Goal: Transaction & Acquisition: Book appointment/travel/reservation

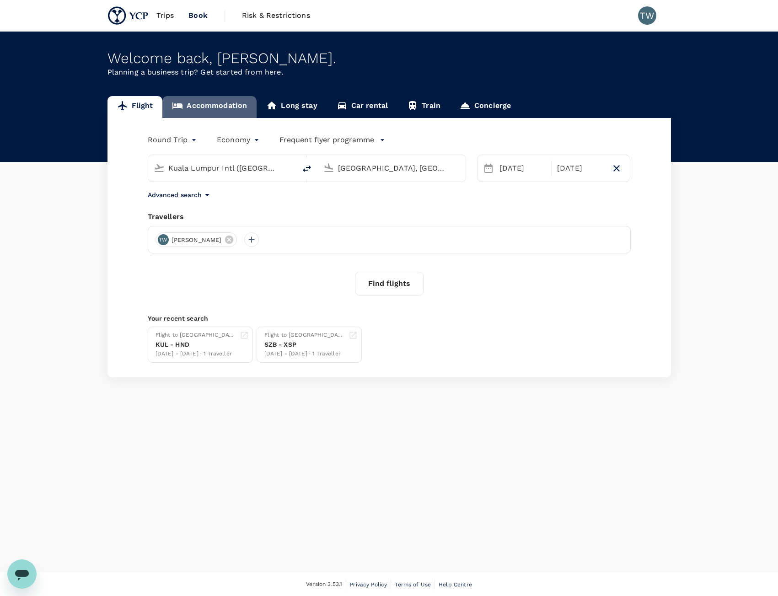
click at [231, 105] on link "Accommodation" at bounding box center [209, 107] width 94 height 22
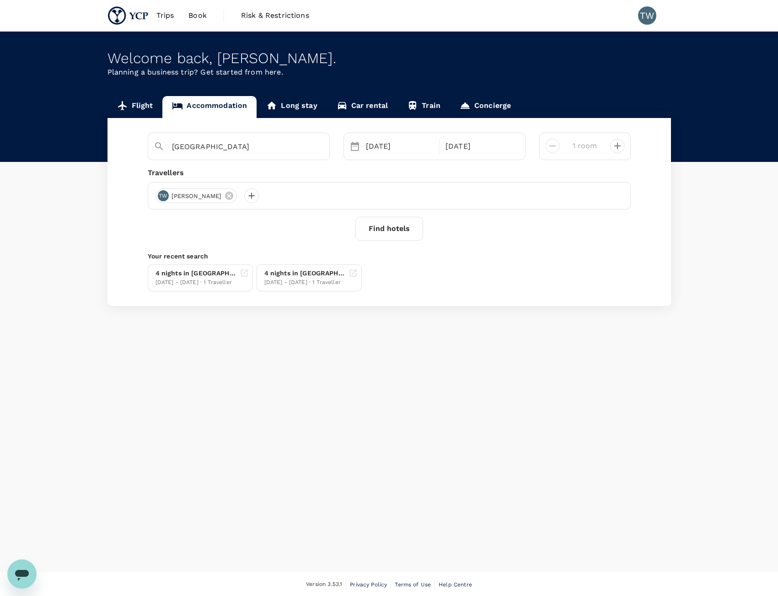
click at [395, 237] on button "Find hotels" at bounding box center [389, 229] width 68 height 24
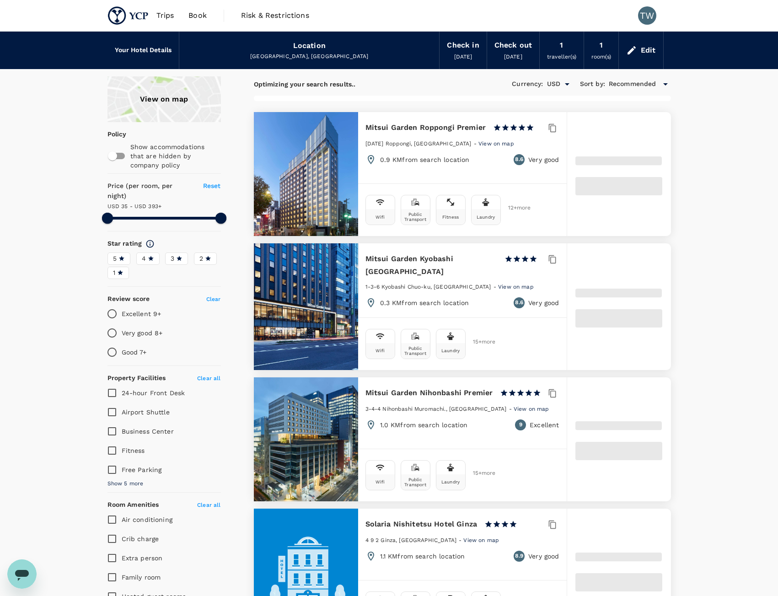
type input "391.71"
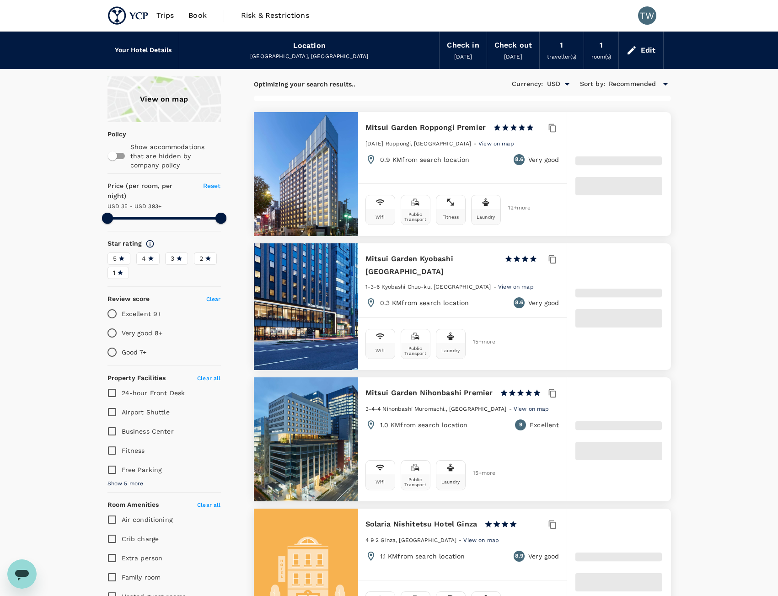
type input "34.86"
type input "391.86"
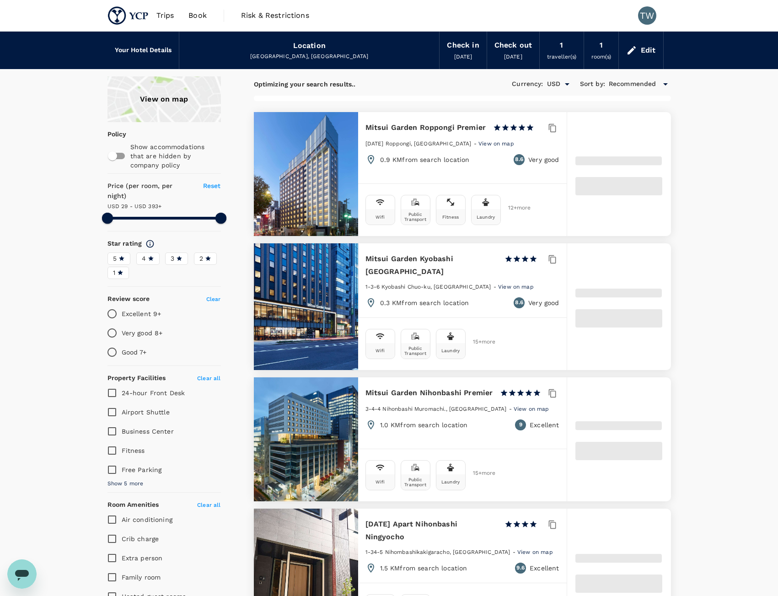
type input "28.86"
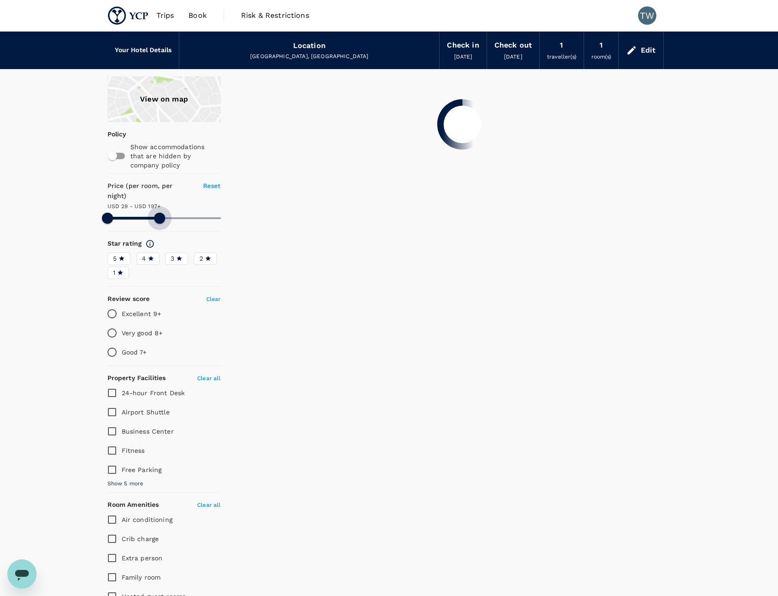
drag, startPoint x: 216, startPoint y: 213, endPoint x: 160, endPoint y: 210, distance: 56.8
click at [160, 213] on span at bounding box center [159, 218] width 11 height 11
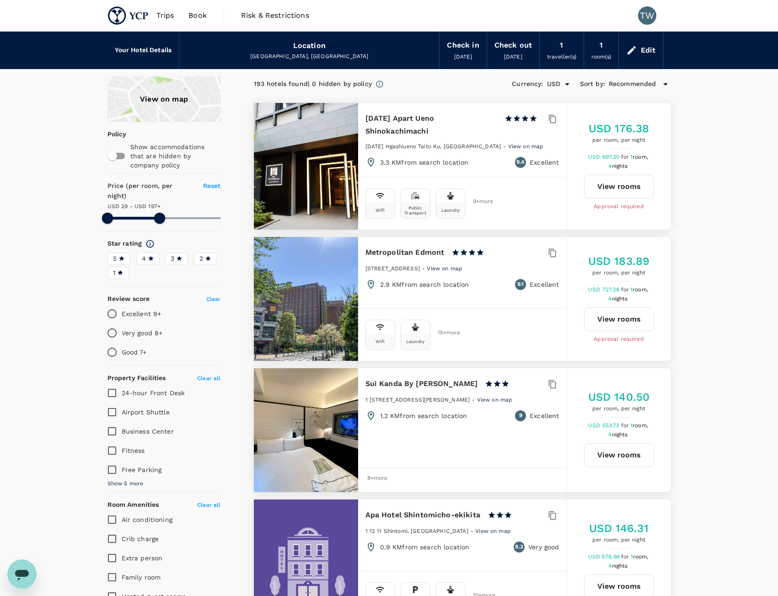
click at [504, 54] on span "[DATE]" at bounding box center [513, 56] width 18 height 6
click at [643, 59] on div "Edit" at bounding box center [641, 50] width 44 height 32
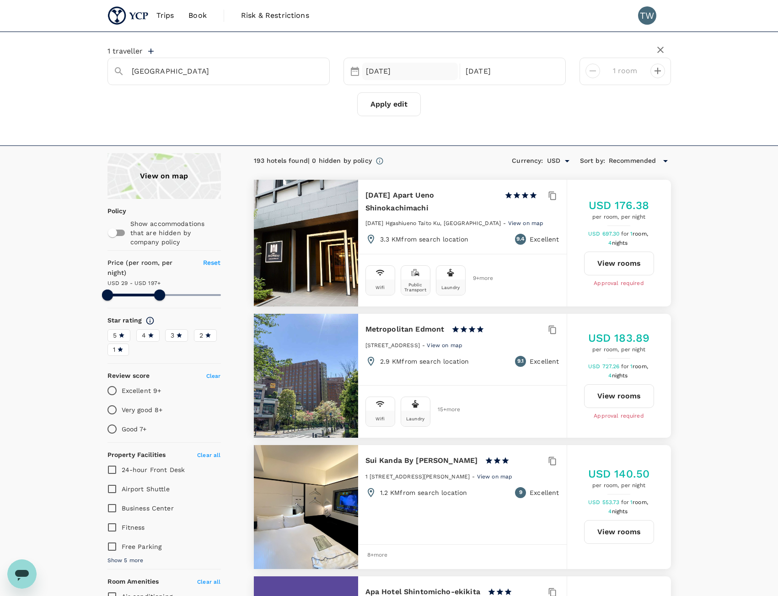
click at [384, 75] on div "14 Oct" at bounding box center [410, 72] width 96 height 18
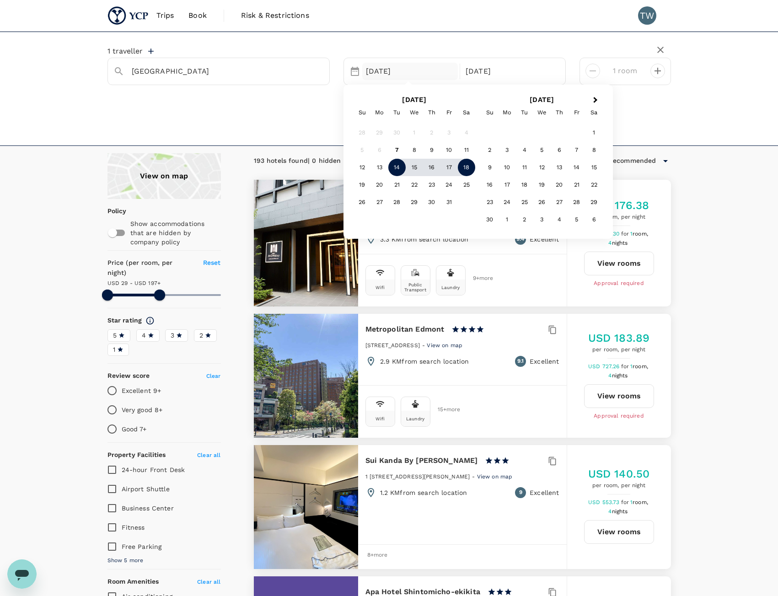
click at [692, 127] on div "1 traveller Tokyo 14 Oct Next Month October 2025 Su Mo Tu We Th Fr Sa 28 29 30 …" at bounding box center [389, 89] width 778 height 114
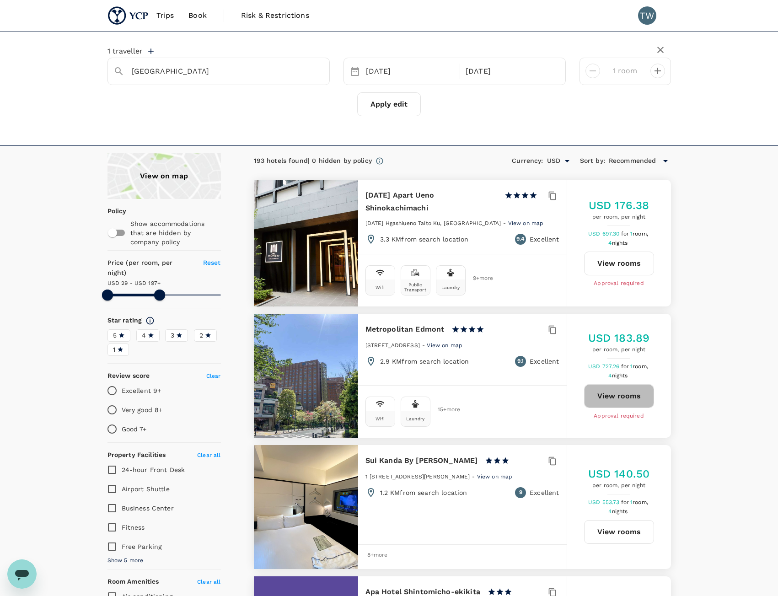
click at [632, 394] on button "View rooms" at bounding box center [619, 396] width 70 height 24
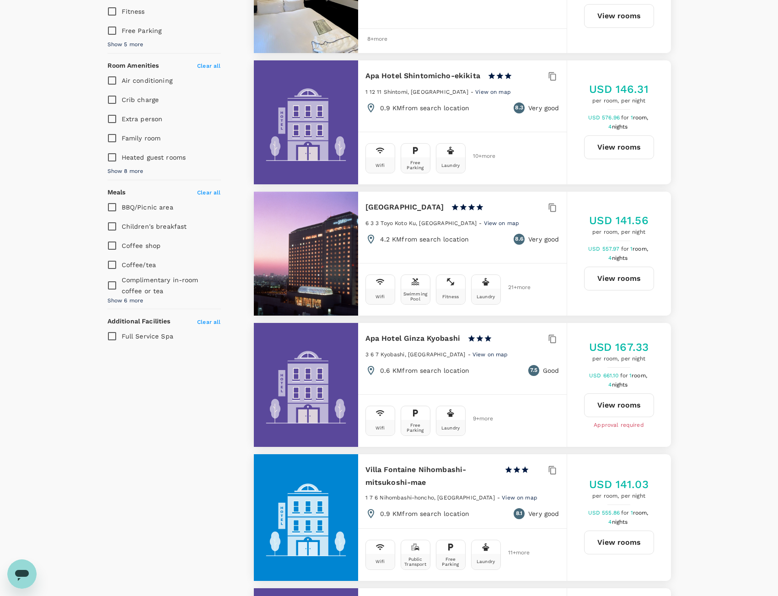
scroll to position [686, 0]
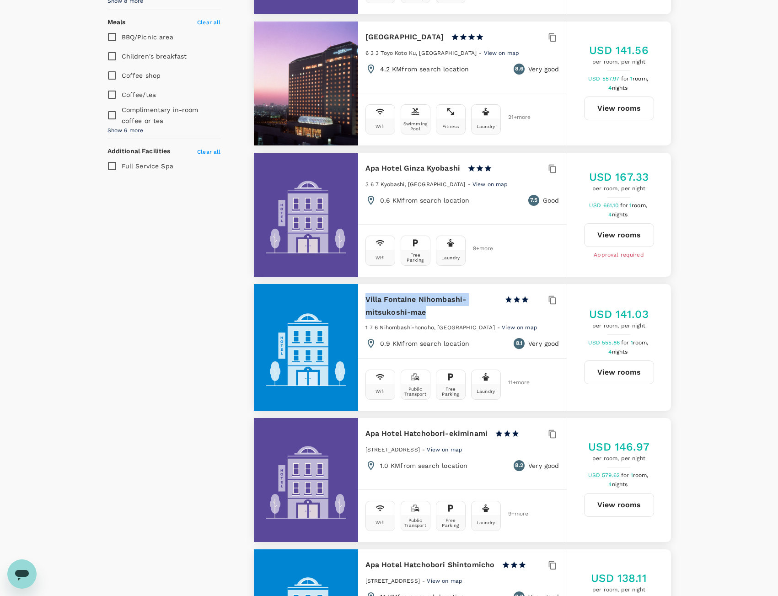
drag, startPoint x: 442, startPoint y: 313, endPoint x: 363, endPoint y: 295, distance: 80.3
click at [363, 295] on div "Villa Fontaine Nihombashi-mitsukoshi-mae 1 Star 2 Stars 3 Stars 4 Stars 5 Stars…" at bounding box center [462, 321] width 208 height 74
copy h6 "Villa Fontaine Nihombashi-mitsukoshi-mae"
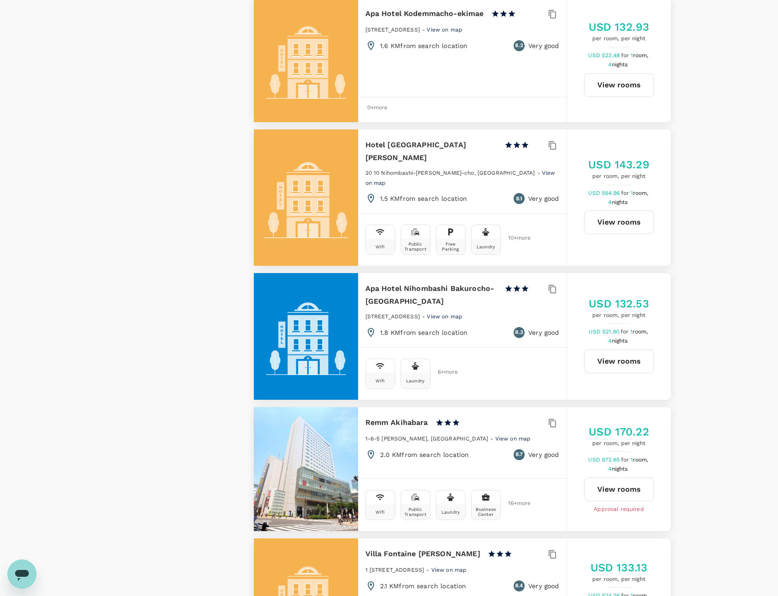
scroll to position [2194, 0]
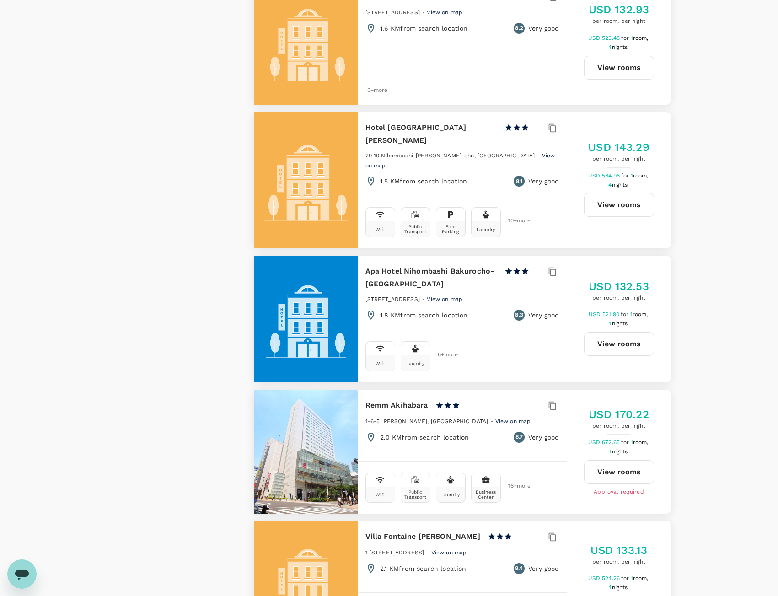
click at [495, 418] on span "View on map" at bounding box center [513, 421] width 36 height 6
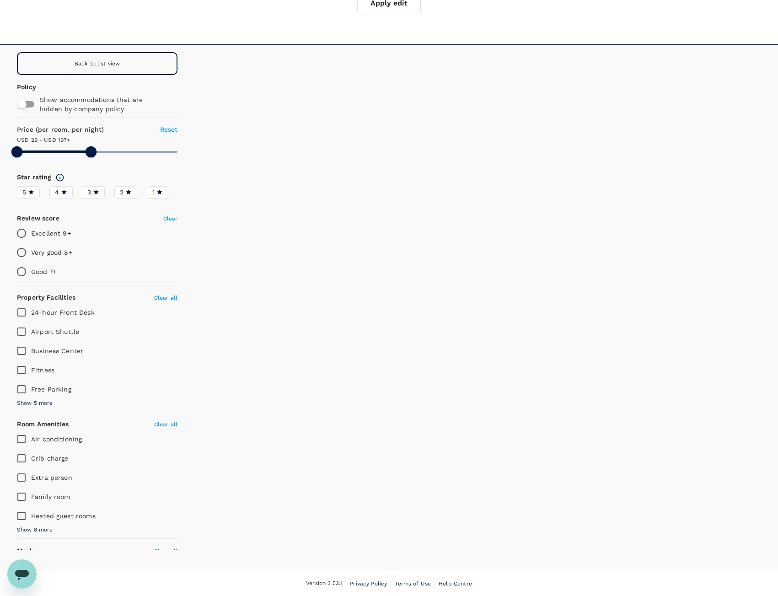
scroll to position [101, 0]
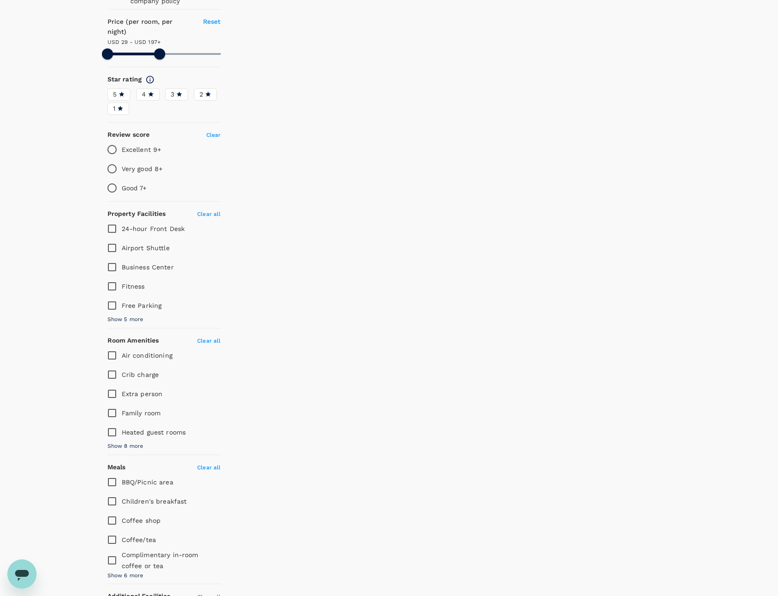
scroll to position [295, 0]
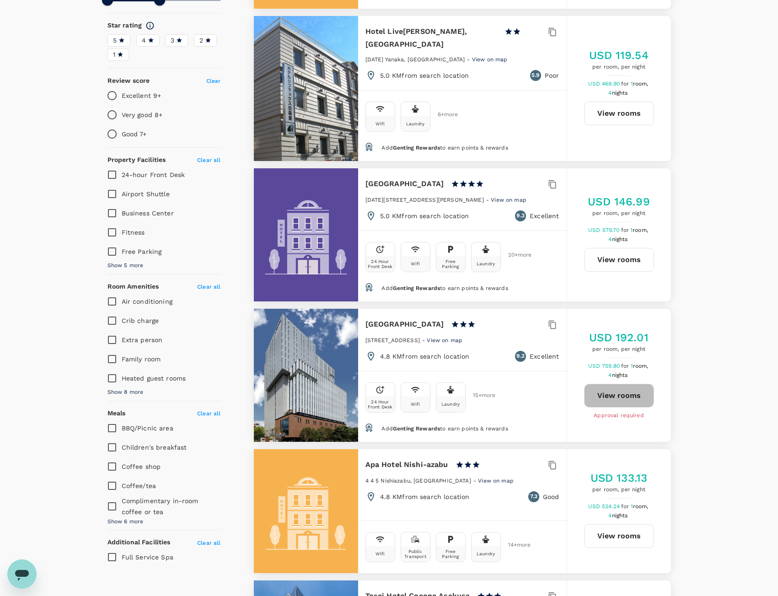
click at [603, 384] on button "View rooms" at bounding box center [619, 396] width 70 height 24
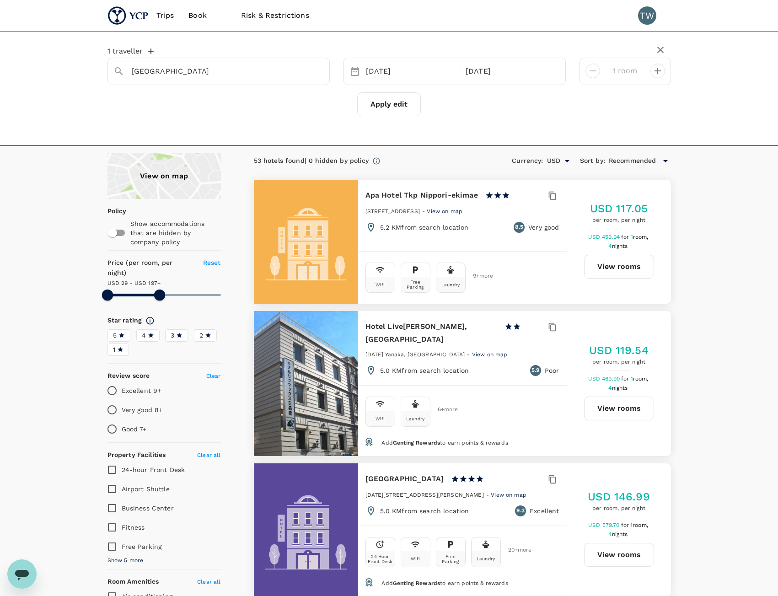
scroll to position [46, 0]
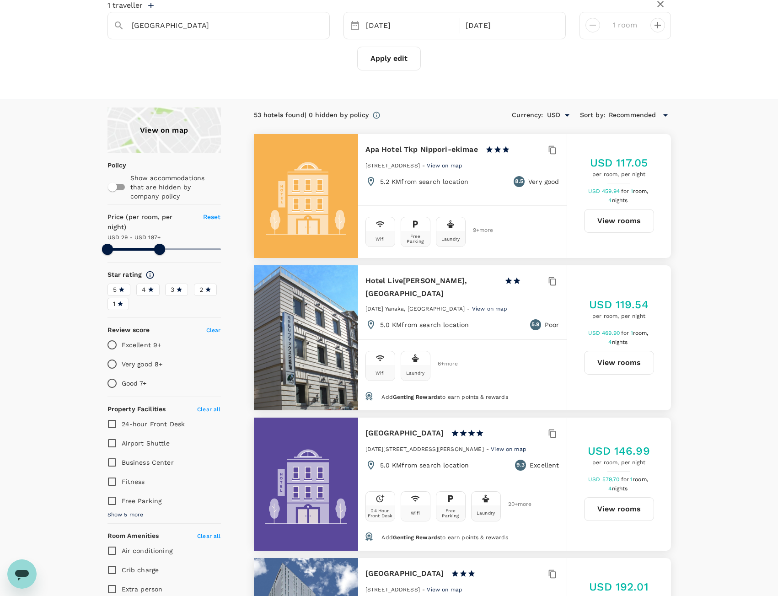
click at [641, 108] on div "Currency : USD Sort by : Recommended" at bounding box center [591, 115] width 159 height 16
click at [644, 112] on span "Recommended" at bounding box center [632, 115] width 48 height 10
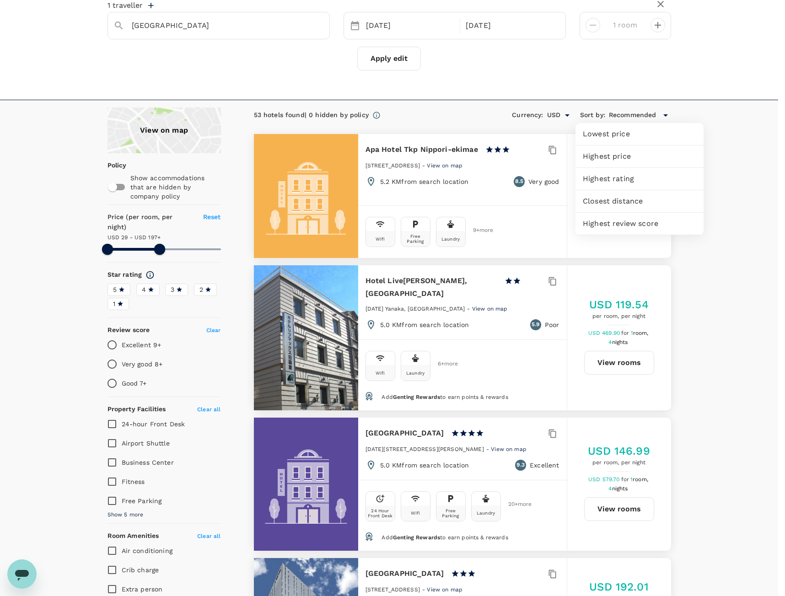
click at [641, 181] on span "Highest rating" at bounding box center [638, 178] width 113 height 11
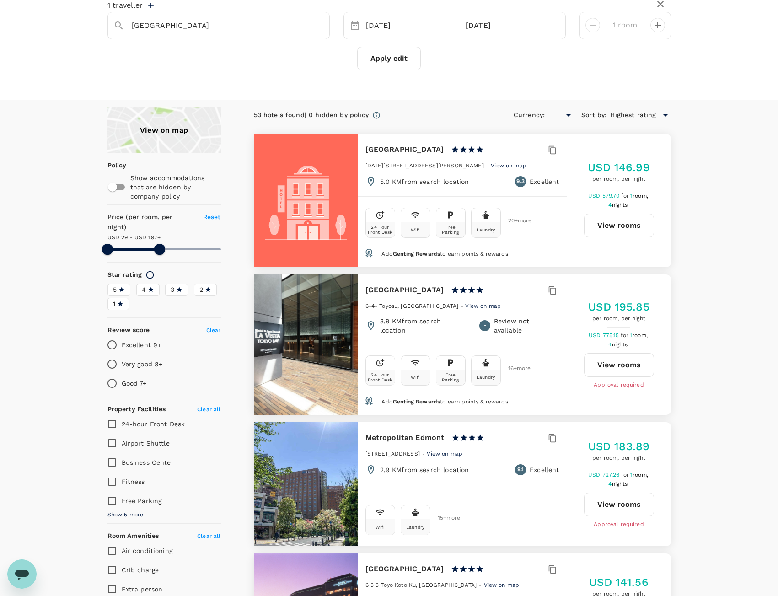
type input "196.86"
type input "USD"
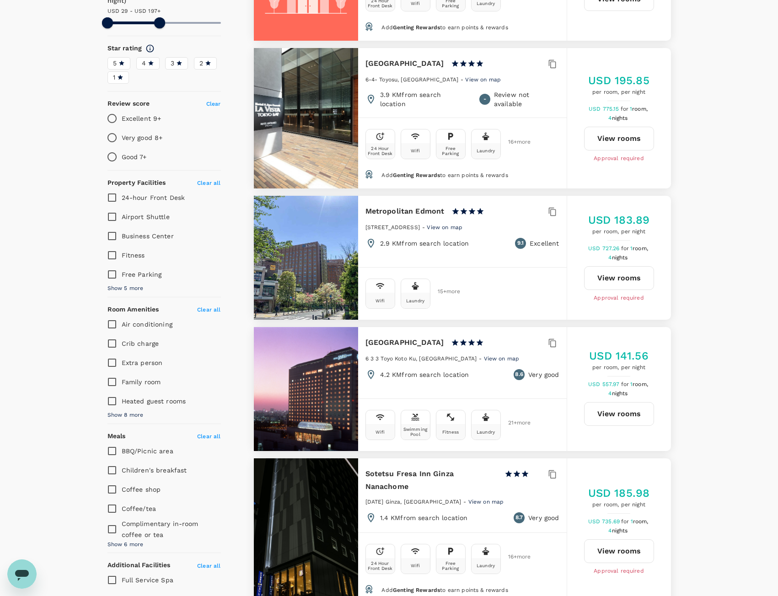
scroll to position [320, 0]
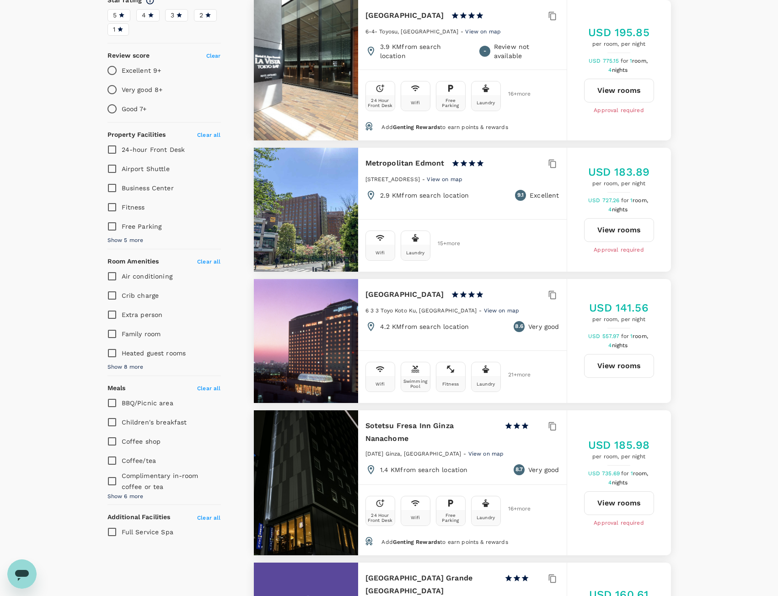
click at [436, 427] on h6 "Sotetsu Fresa Inn Ginza Nanachome" at bounding box center [431, 432] width 132 height 26
click at [614, 493] on button "View rooms" at bounding box center [619, 503] width 70 height 24
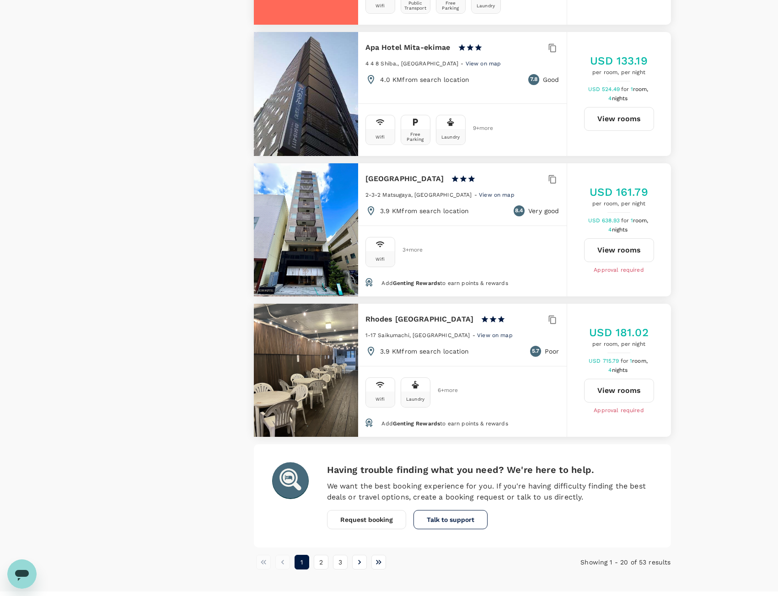
scroll to position [2535, 0]
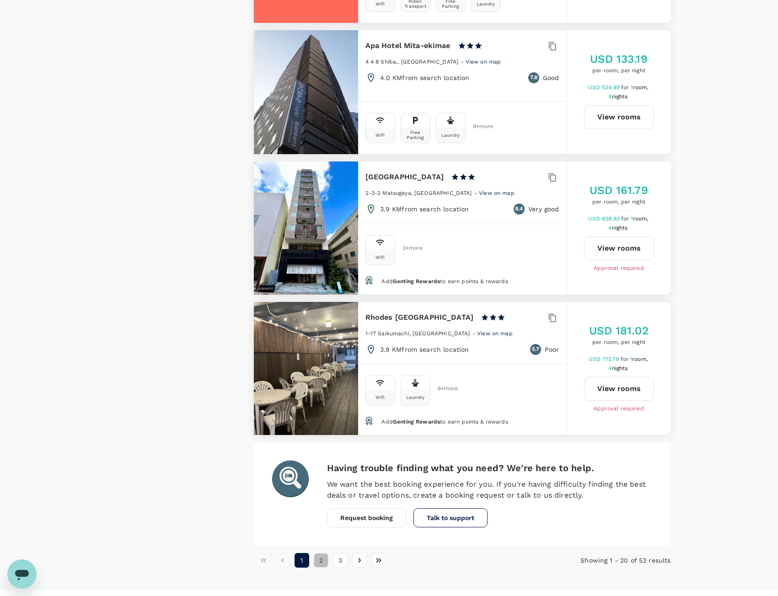
click at [324, 553] on button "2" at bounding box center [321, 560] width 15 height 15
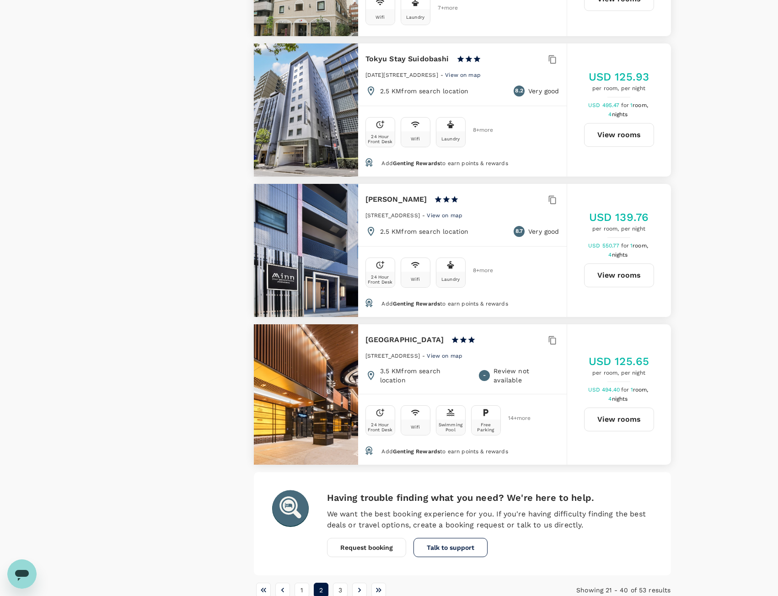
scroll to position [2551, 0]
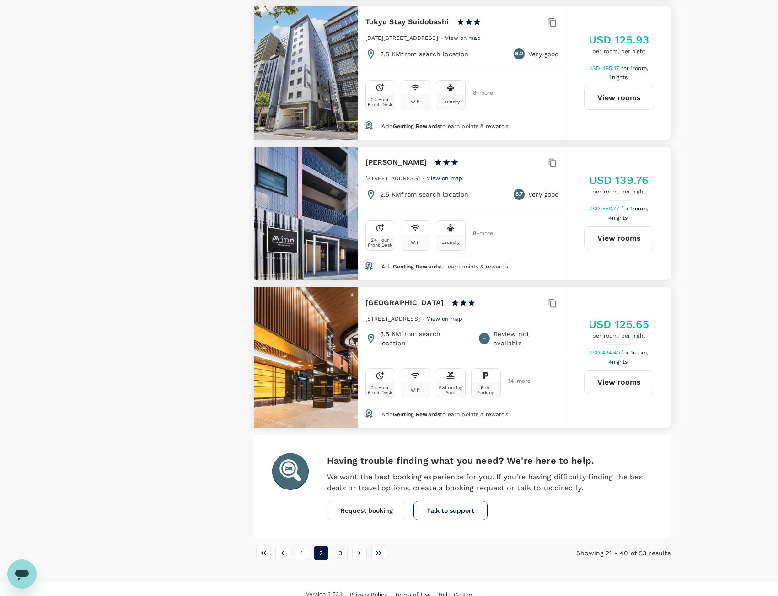
click at [335, 545] on button "3" at bounding box center [340, 552] width 15 height 15
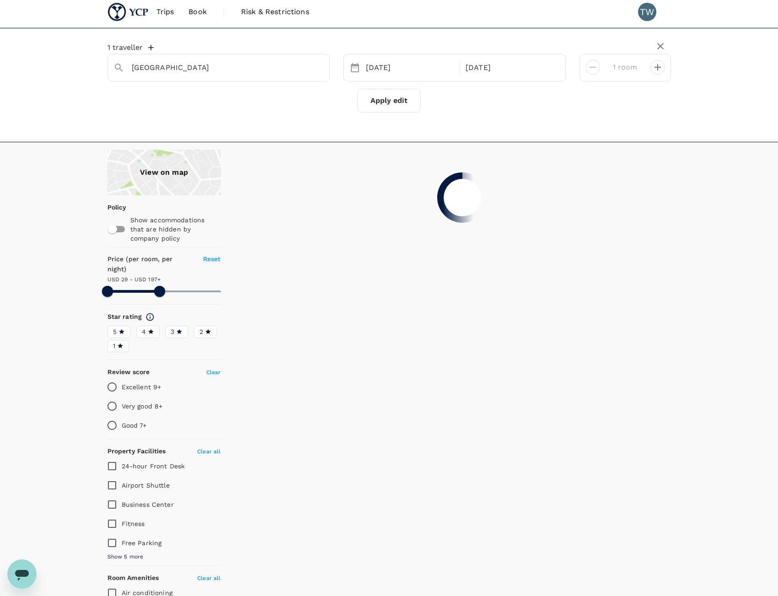
scroll to position [0, 0]
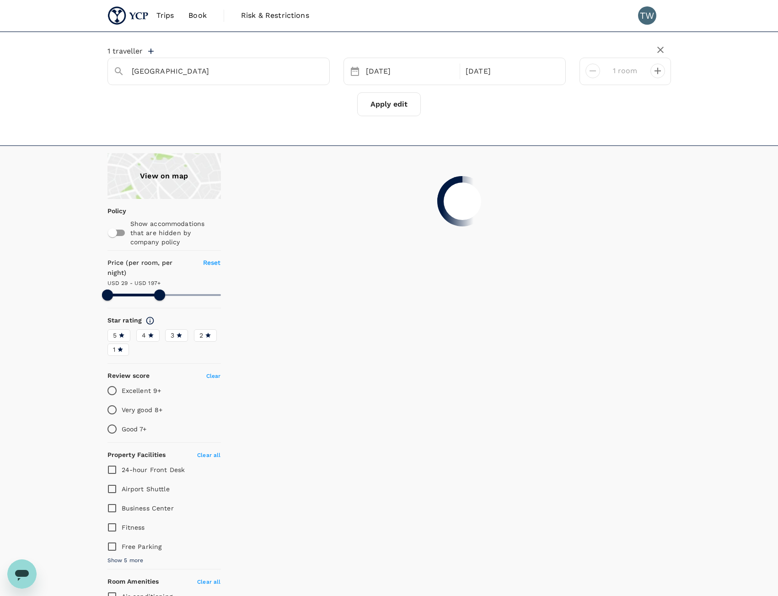
type input "196.86"
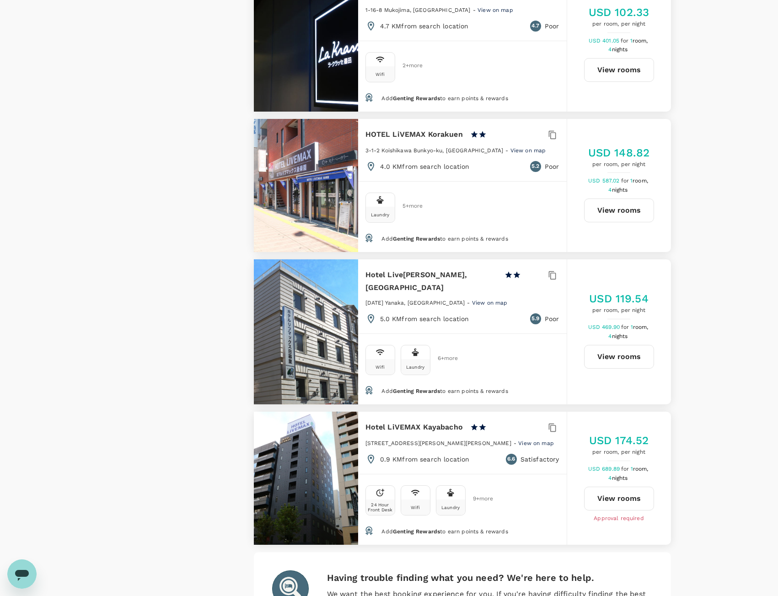
scroll to position [1554, 0]
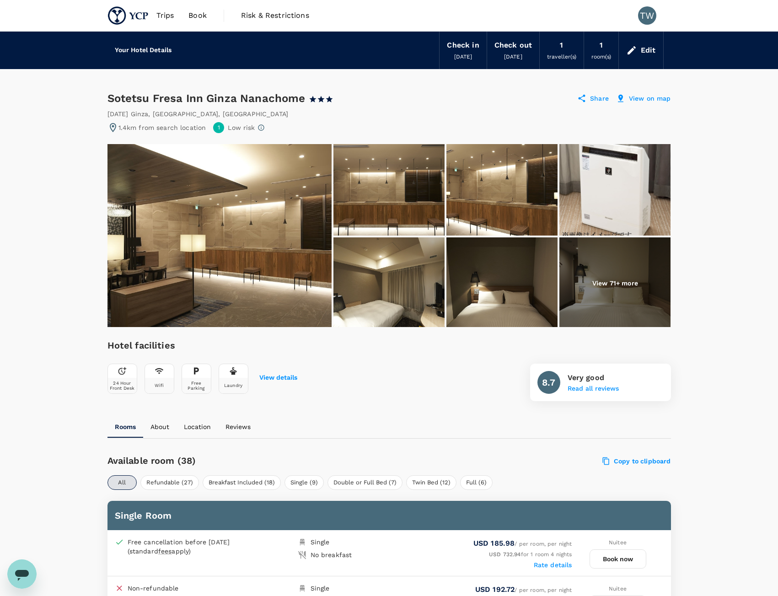
click at [592, 278] on p "View 71+ more" at bounding box center [615, 282] width 46 height 9
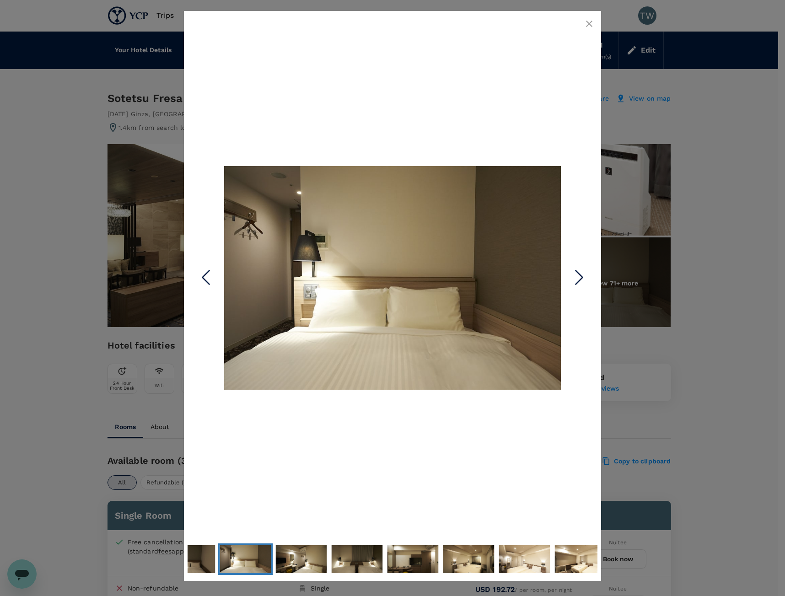
click at [566, 272] on icon "Next Slide" at bounding box center [578, 276] width 27 height 27
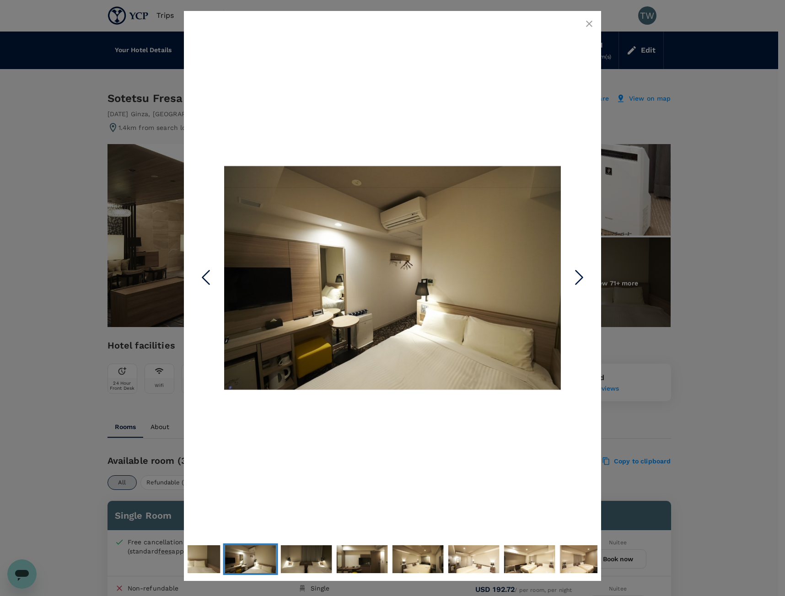
click at [569, 275] on icon "Next Slide" at bounding box center [578, 276] width 27 height 27
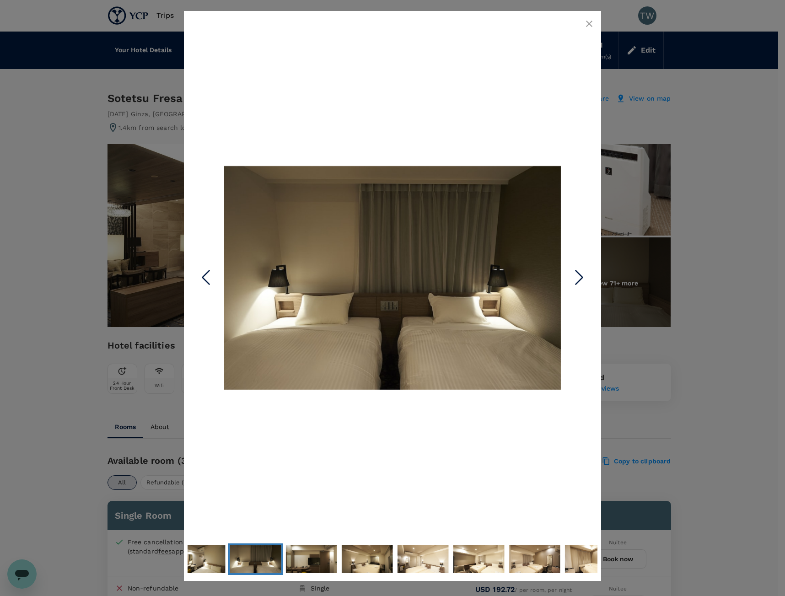
click at [569, 275] on icon "Next Slide" at bounding box center [578, 276] width 27 height 27
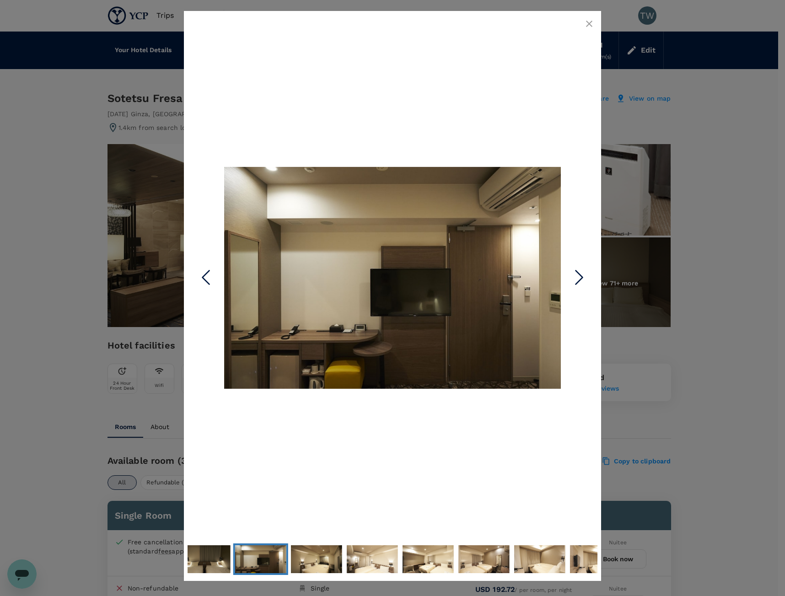
click at [569, 275] on icon "Next Slide" at bounding box center [578, 276] width 27 height 27
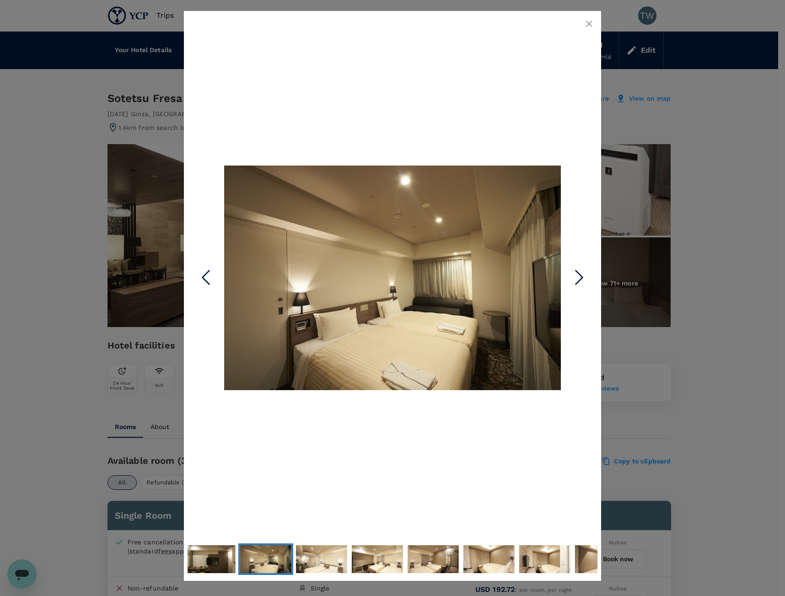
click at [569, 275] on icon "Next Slide" at bounding box center [578, 276] width 27 height 27
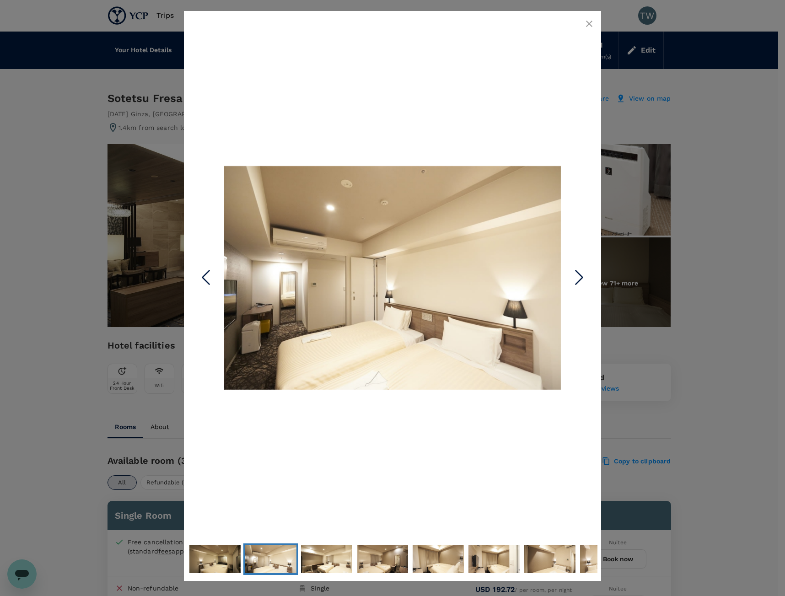
click at [569, 275] on icon "Next Slide" at bounding box center [578, 276] width 27 height 27
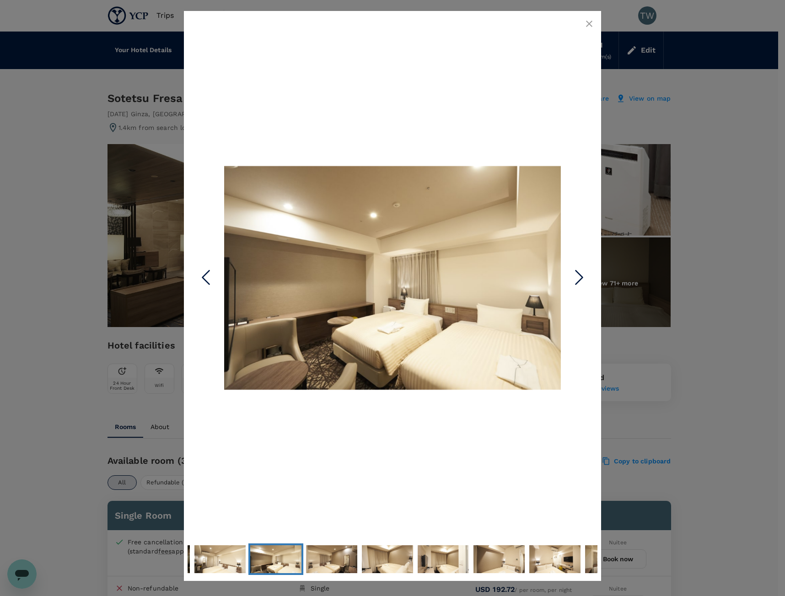
click at [569, 275] on icon "Next Slide" at bounding box center [578, 276] width 27 height 27
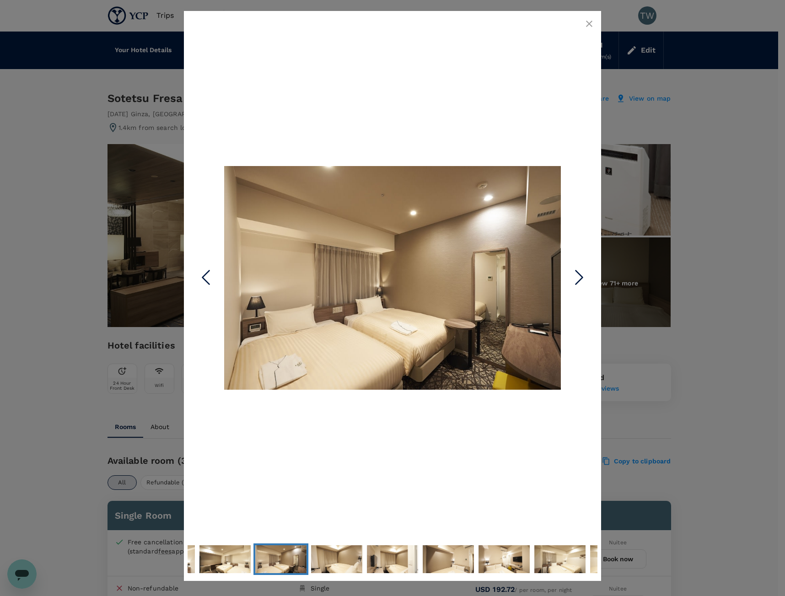
click at [569, 275] on icon "Next Slide" at bounding box center [578, 276] width 27 height 27
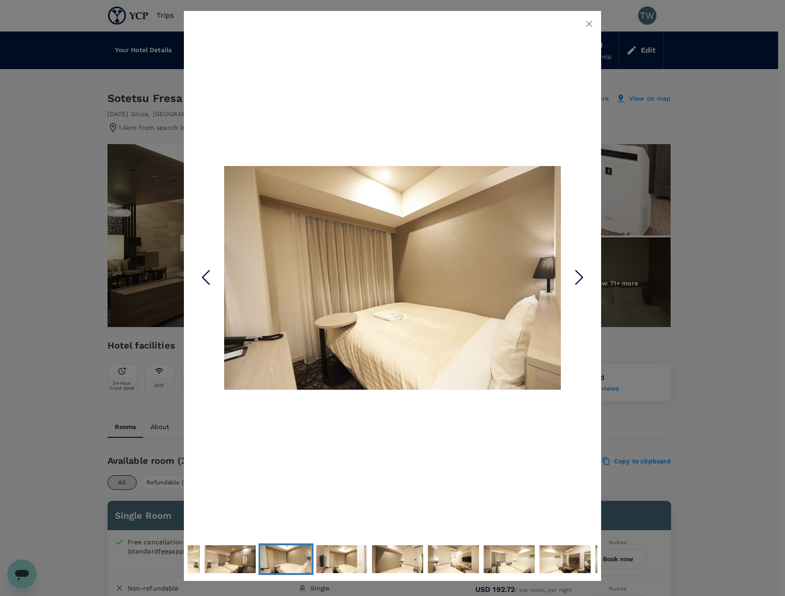
click at [569, 275] on icon "Next Slide" at bounding box center [578, 276] width 27 height 27
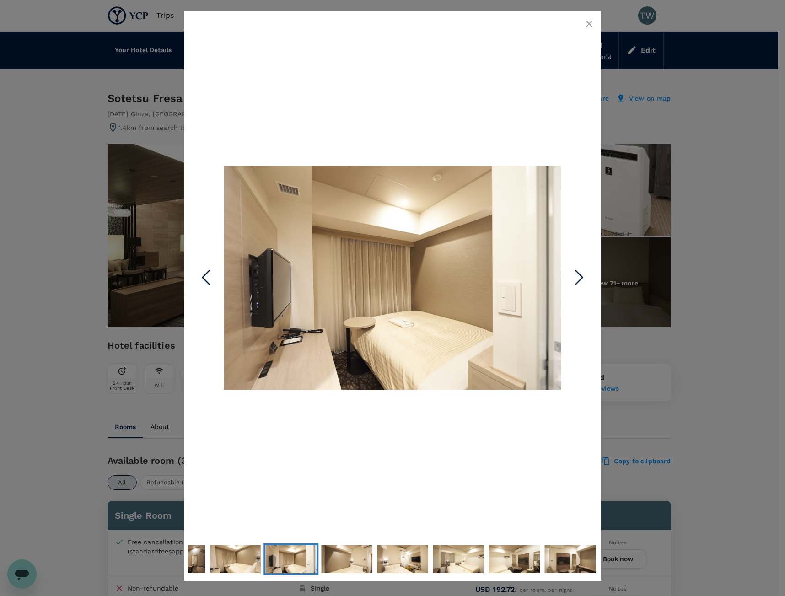
click at [569, 275] on icon "Next Slide" at bounding box center [578, 276] width 27 height 27
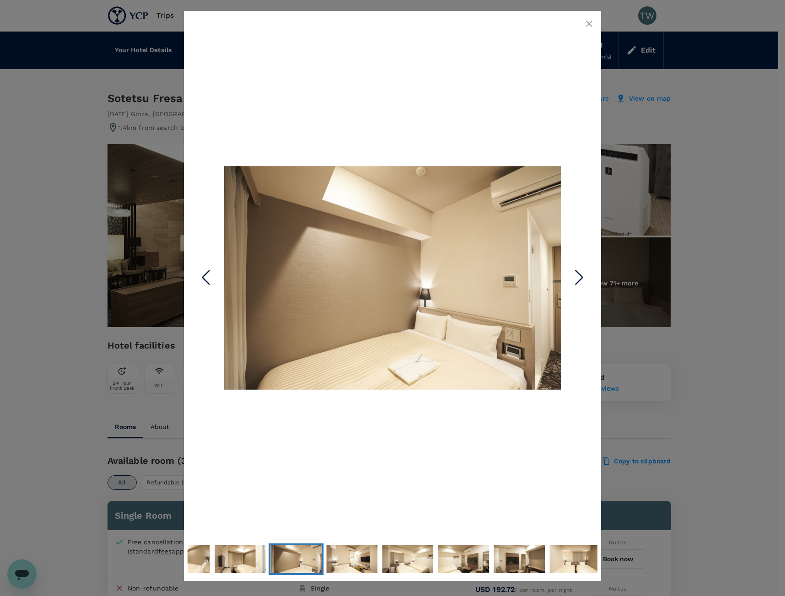
click at [570, 278] on icon "Next Slide" at bounding box center [578, 276] width 27 height 27
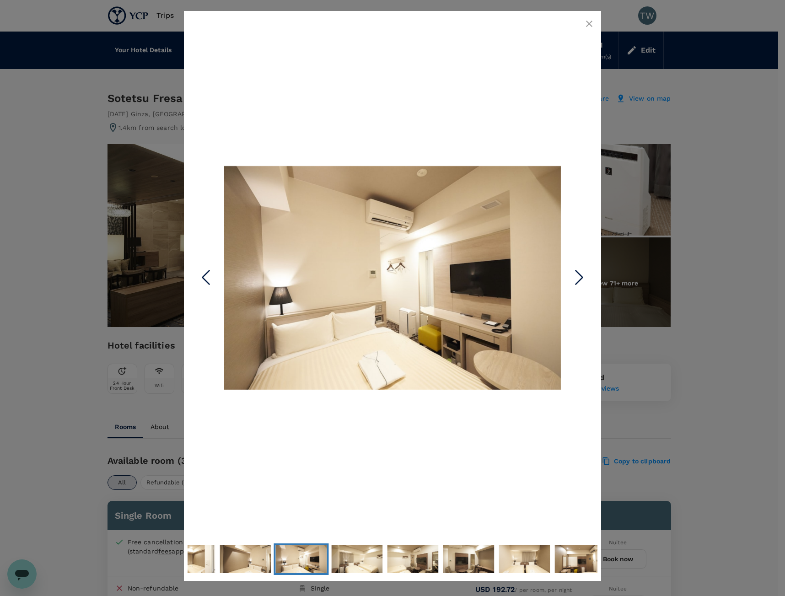
click at [570, 278] on icon "Next Slide" at bounding box center [578, 276] width 27 height 27
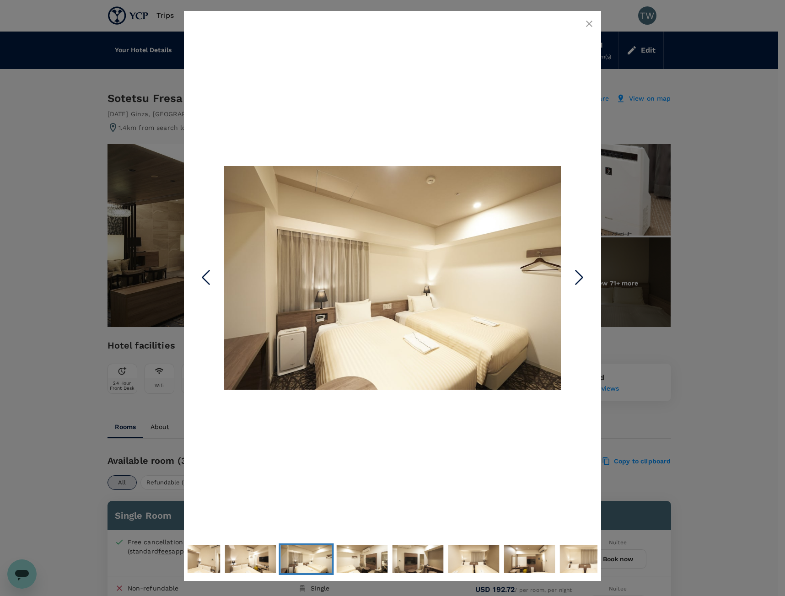
click at [575, 280] on icon "Next Slide" at bounding box center [578, 276] width 27 height 27
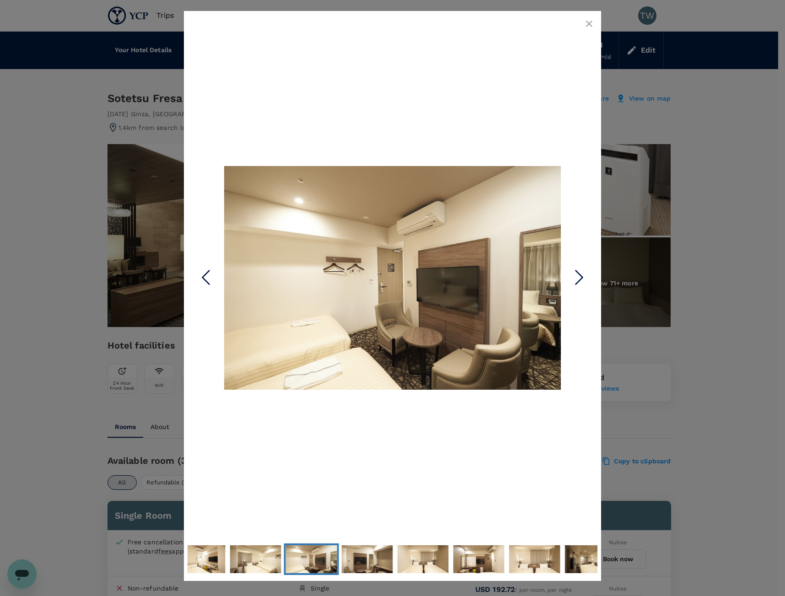
click at [575, 280] on icon "Next Slide" at bounding box center [578, 276] width 27 height 27
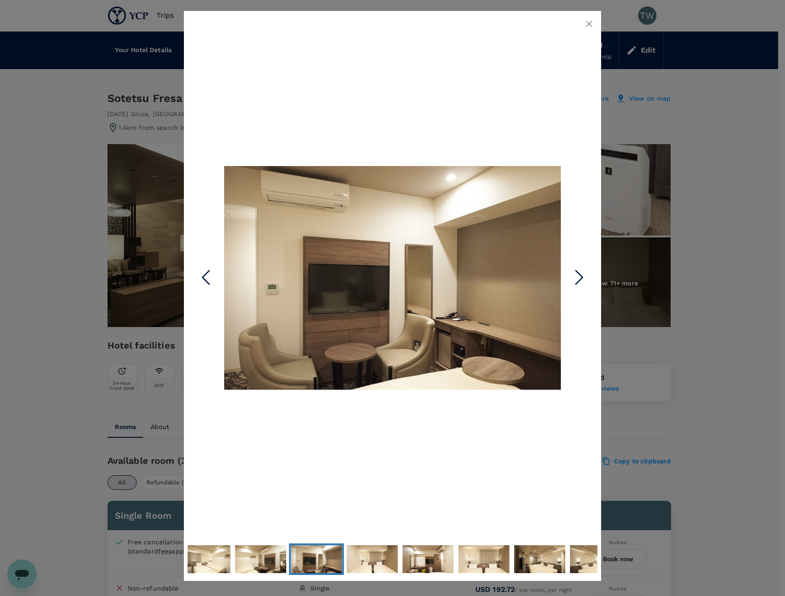
click at [575, 280] on icon "Next Slide" at bounding box center [578, 276] width 27 height 27
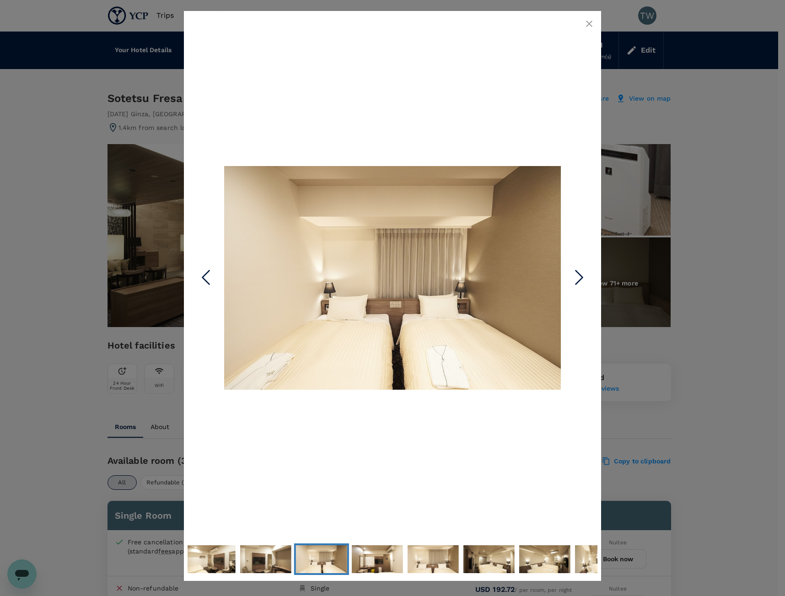
click at [703, 262] on div at bounding box center [392, 298] width 785 height 596
click at [699, 102] on div at bounding box center [392, 298] width 785 height 596
click at [585, 21] on icon "button" at bounding box center [588, 23] width 11 height 11
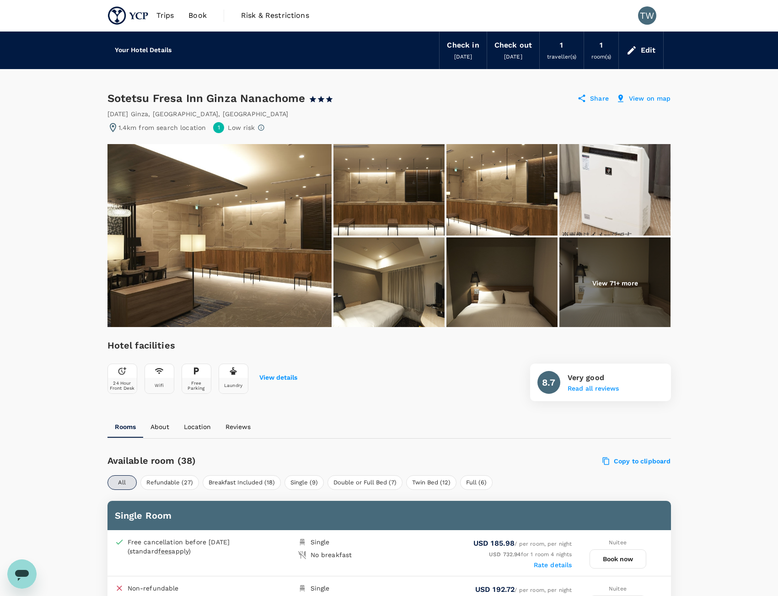
click at [636, 45] on icon at bounding box center [631, 50] width 11 height 11
